Goal: Information Seeking & Learning: Learn about a topic

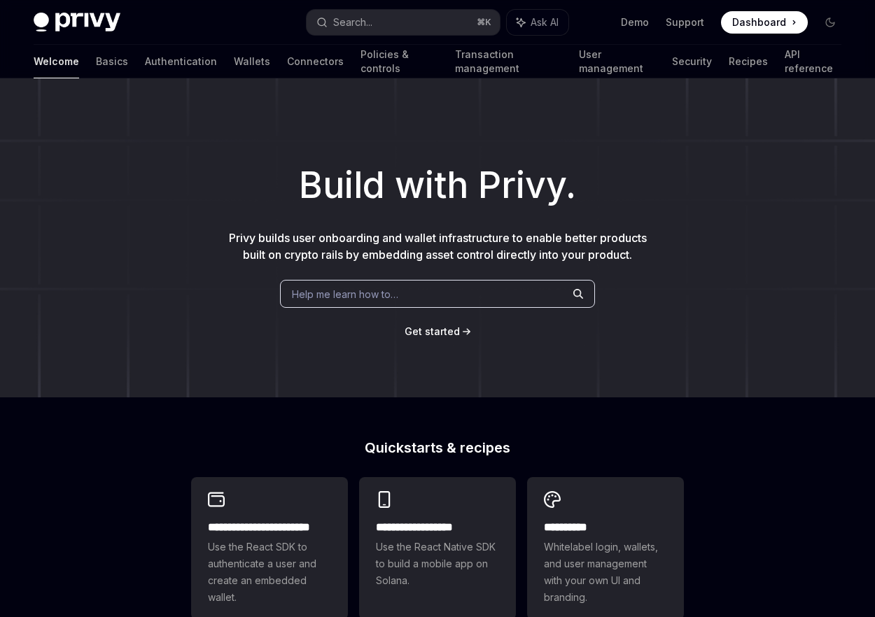
scroll to position [241, 0]
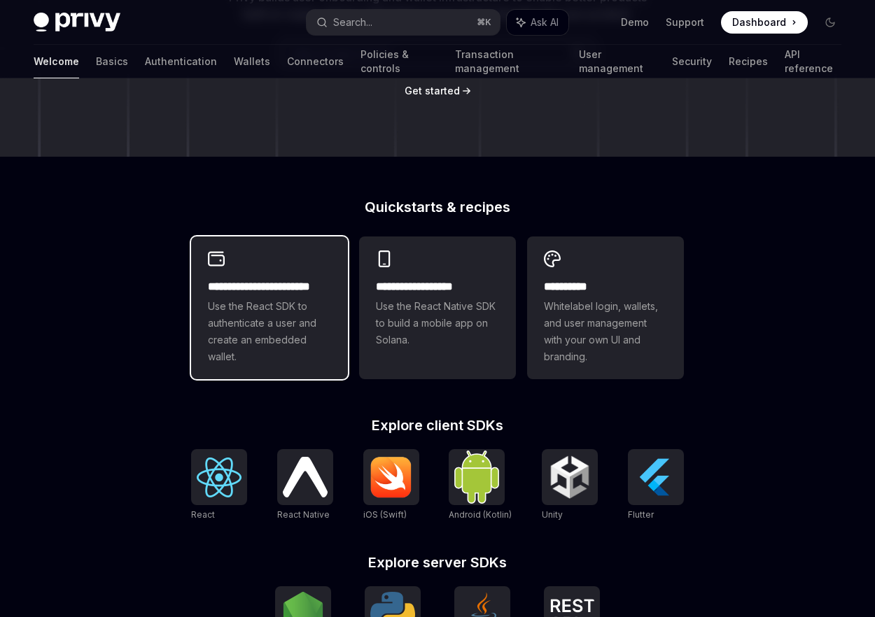
click at [304, 287] on h2 "**********" at bounding box center [269, 287] width 123 height 17
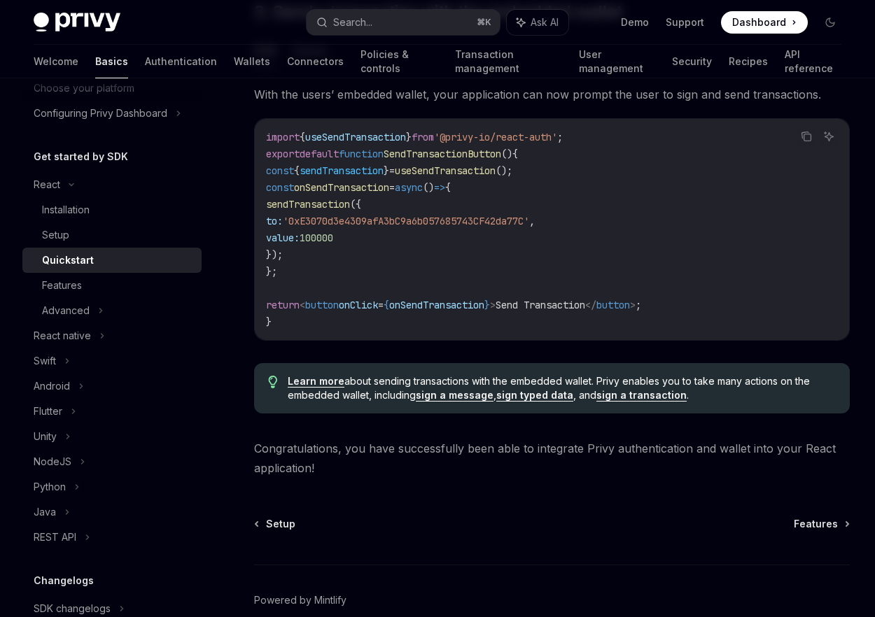
scroll to position [1282, 0]
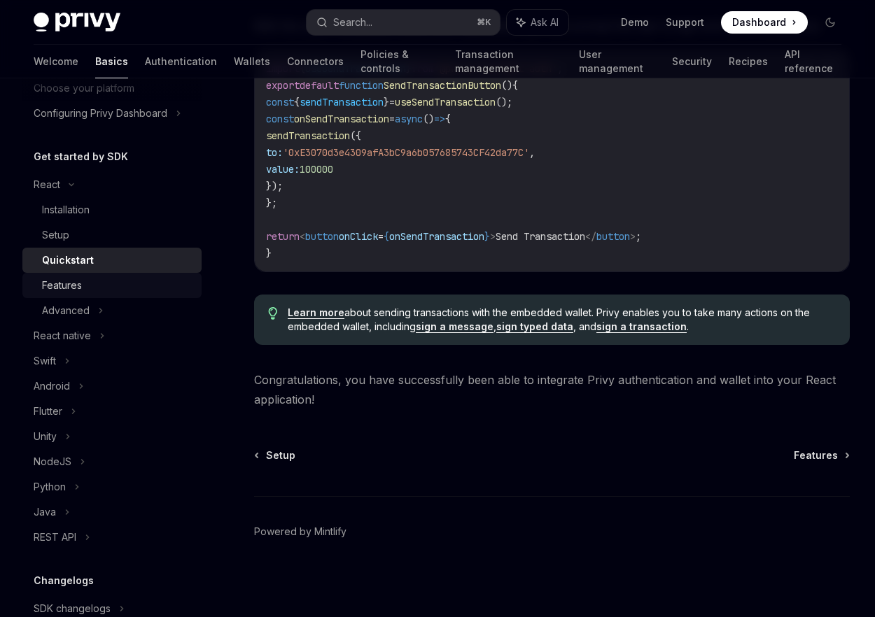
click at [127, 279] on div "Features" at bounding box center [117, 285] width 151 height 17
type textarea "*"
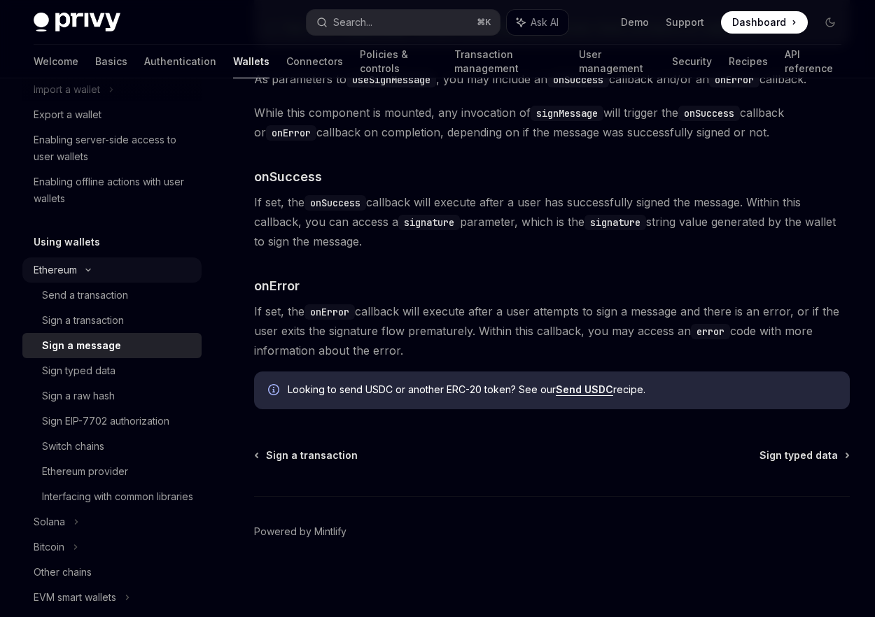
scroll to position [204, 0]
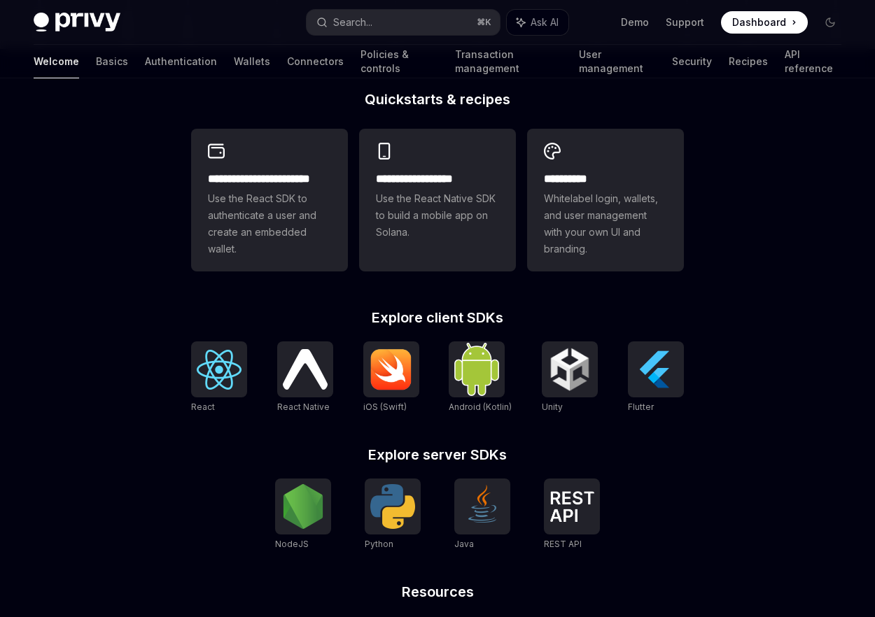
scroll to position [319, 0]
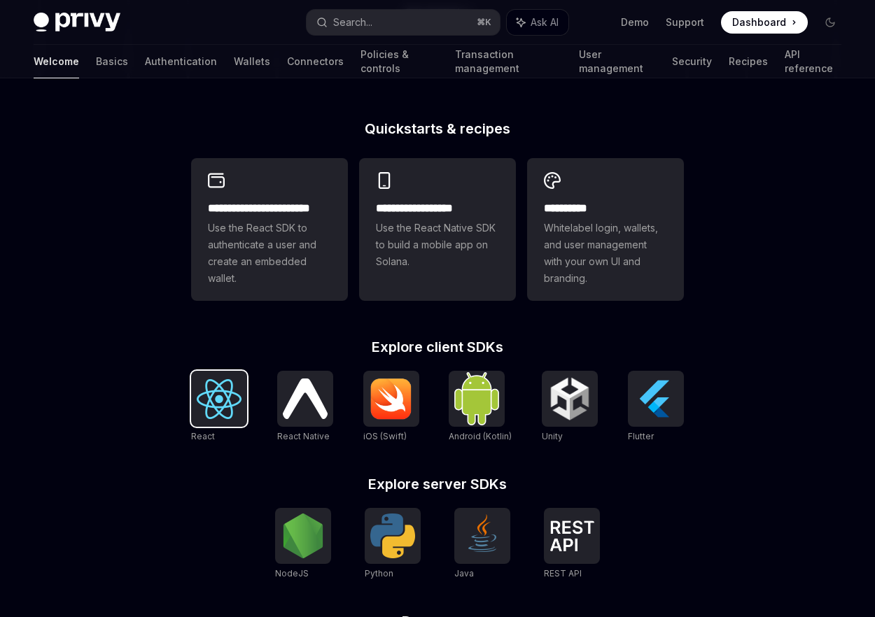
click at [218, 389] on img at bounding box center [219, 399] width 45 height 40
